Goal: Information Seeking & Learning: Learn about a topic

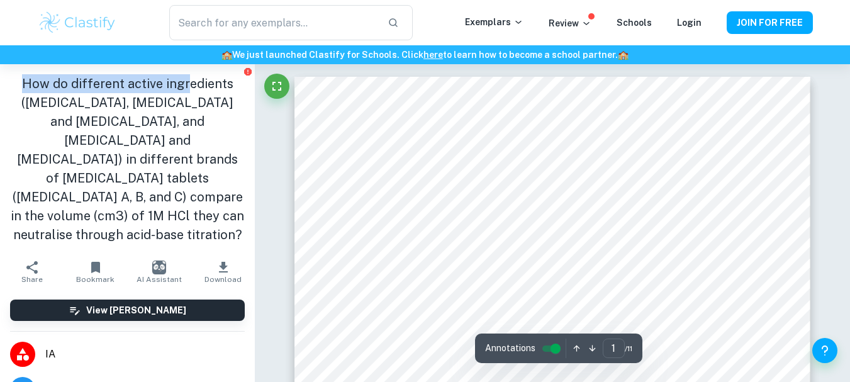
click at [188, 227] on h1 "How do different active ingredients ([MEDICAL_DATA], [MEDICAL_DATA] and [MEDICA…" at bounding box center [127, 159] width 235 height 170
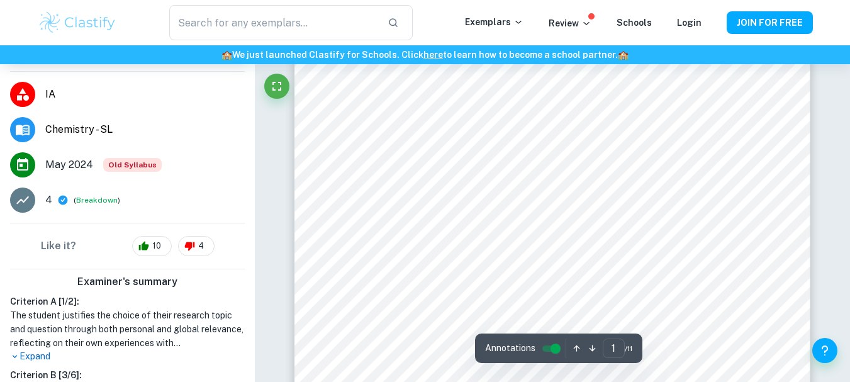
scroll to position [294, 0]
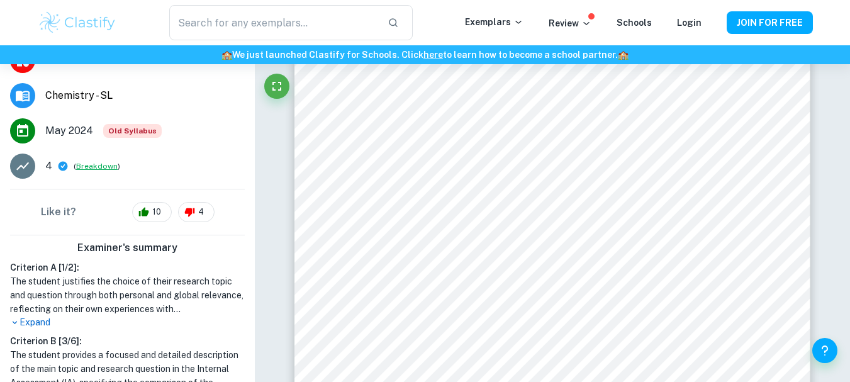
click at [93, 165] on button "Breakdown" at bounding box center [97, 166] width 42 height 11
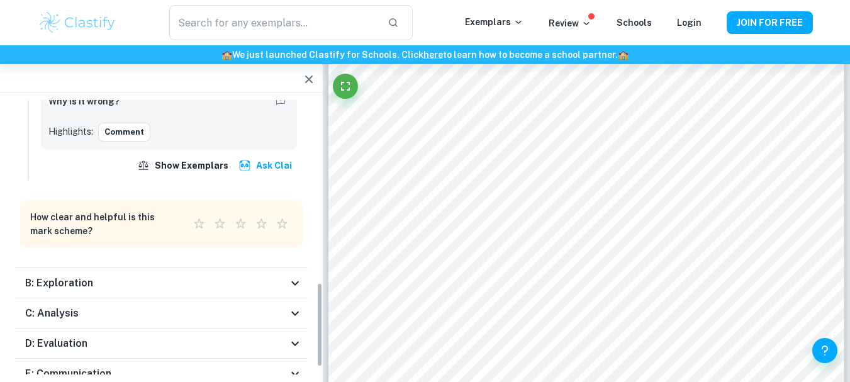
scroll to position [618, 0]
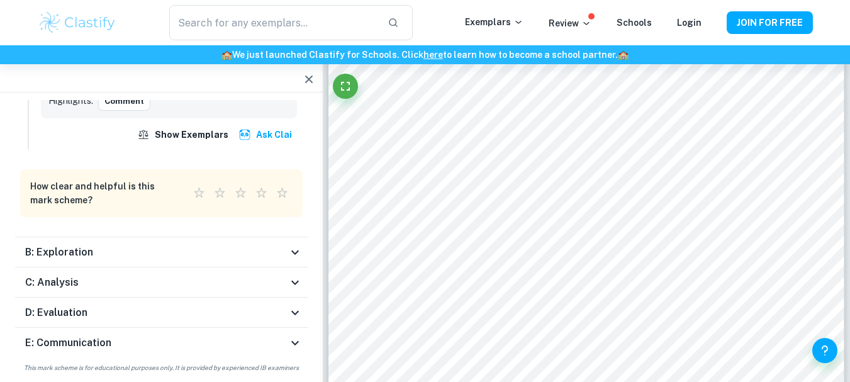
click at [113, 245] on div "B: Exploration" at bounding box center [156, 252] width 263 height 15
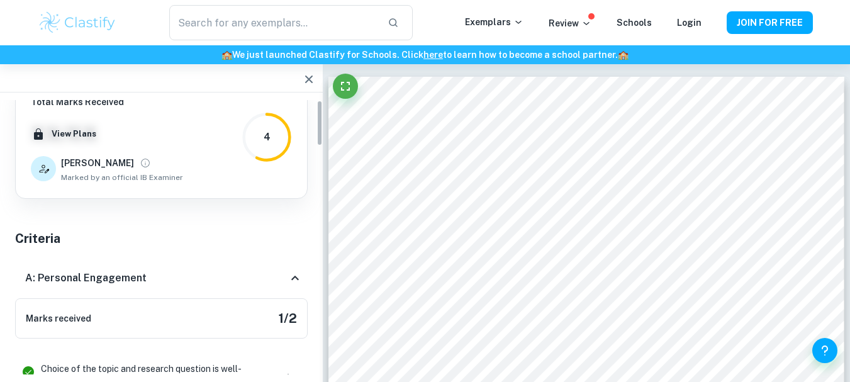
scroll to position [0, 0]
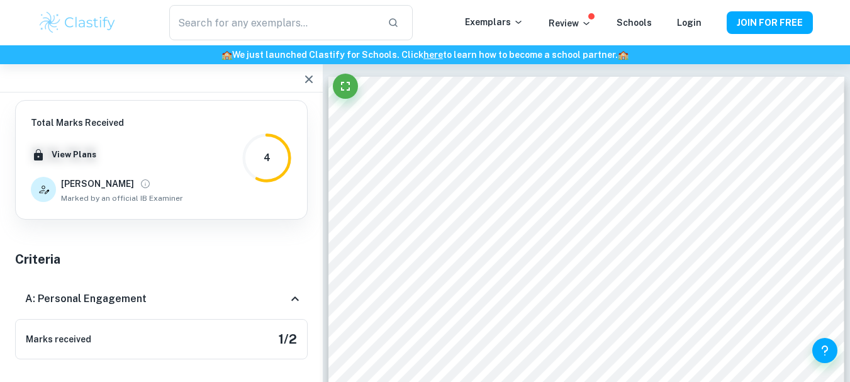
click at [303, 86] on icon "button" at bounding box center [309, 79] width 15 height 15
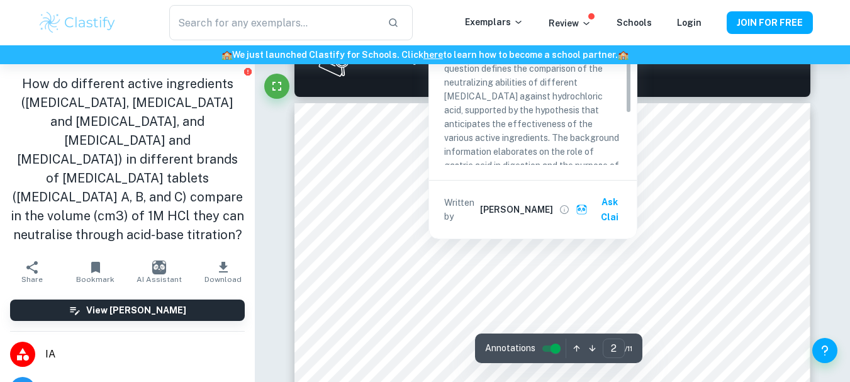
type input "1"
